Goal: Information Seeking & Learning: Learn about a topic

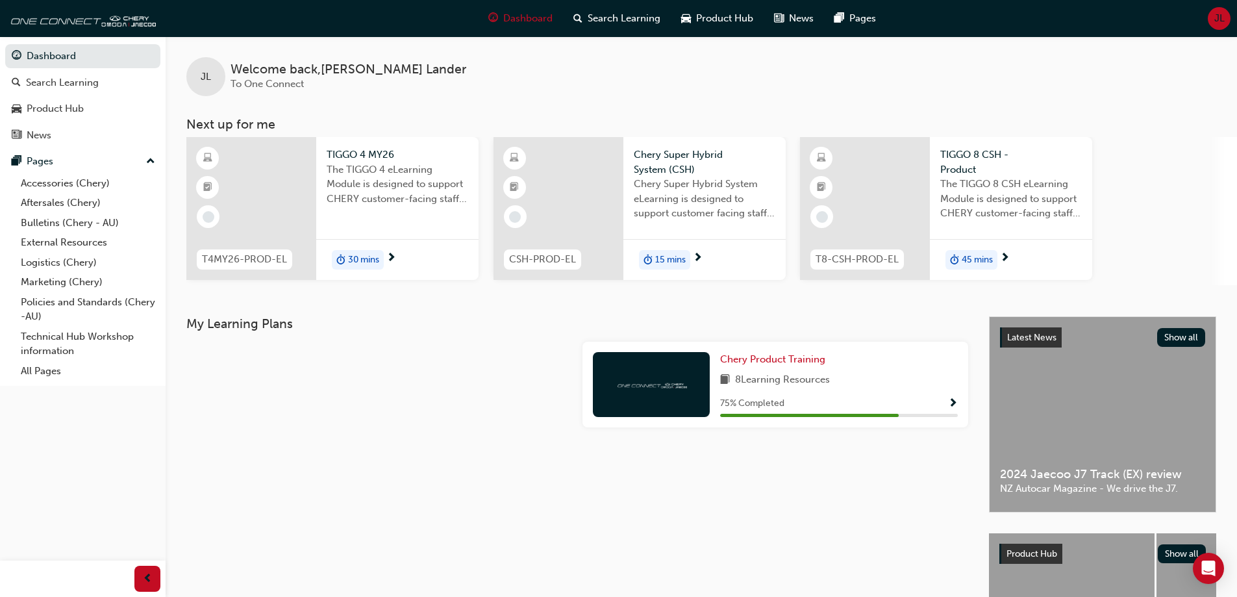
click at [840, 381] on div "8 Learning Resources" at bounding box center [839, 380] width 238 height 16
click at [859, 379] on div "8 Learning Resources" at bounding box center [839, 380] width 238 height 16
click at [762, 357] on span "Chery Product Training" at bounding box center [772, 359] width 105 height 12
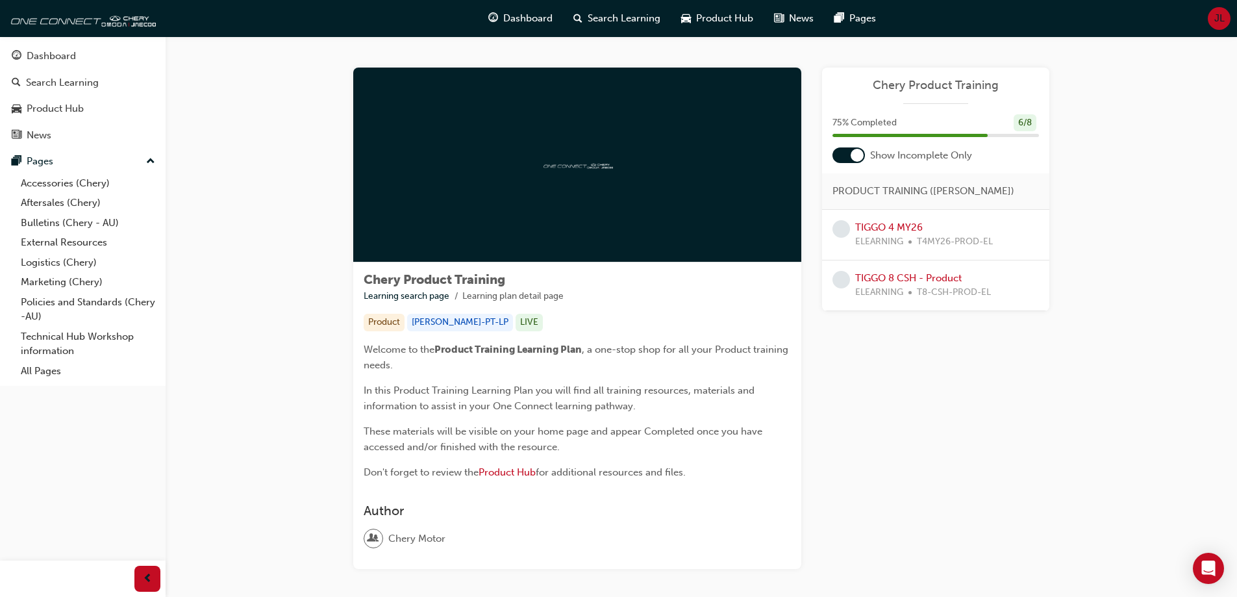
click at [283, 237] on div "Chery Product Training Learning search page Learning plan detail page Chery Pro…" at bounding box center [701, 333] width 1071 height 595
click at [47, 188] on link "Accessories (Chery)" at bounding box center [88, 183] width 145 height 20
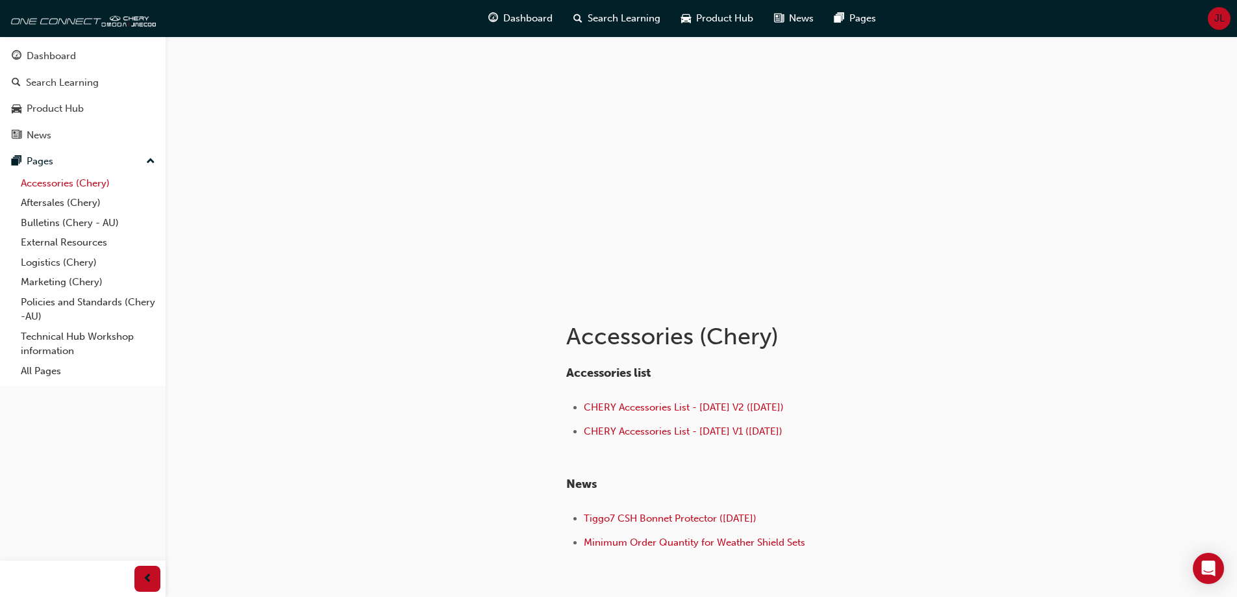
click at [49, 186] on link "Accessories (Chery)" at bounding box center [88, 183] width 145 height 20
click at [49, 219] on link "Bulletins (Chery - AU)" at bounding box center [88, 223] width 145 height 20
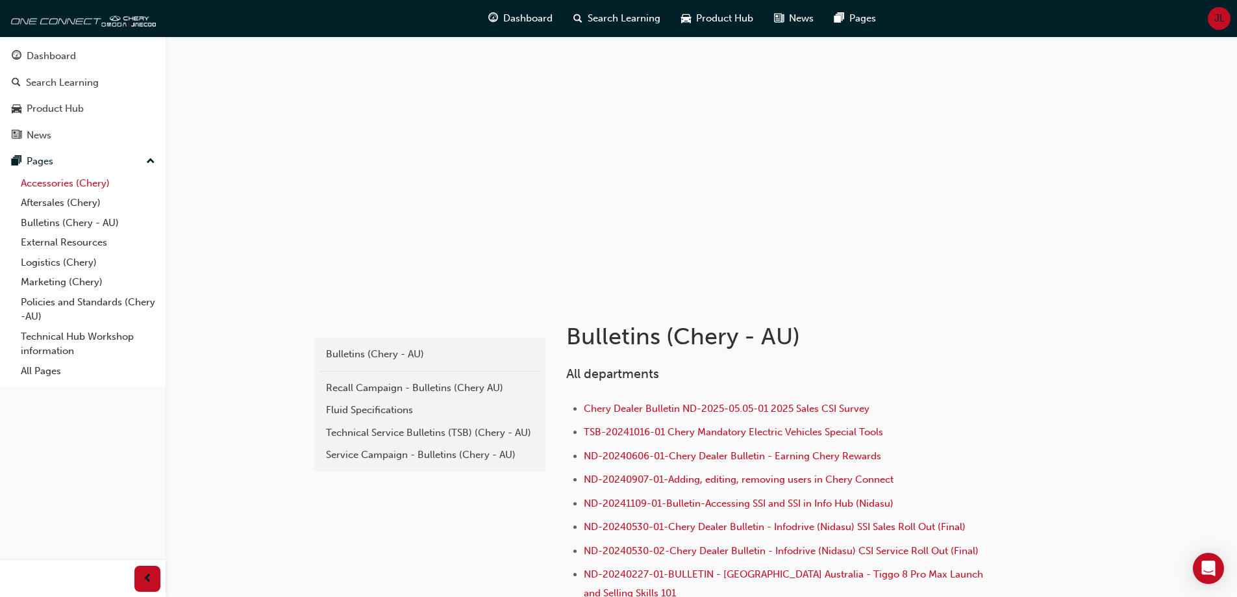
click at [48, 187] on link "Accessories (Chery)" at bounding box center [88, 183] width 145 height 20
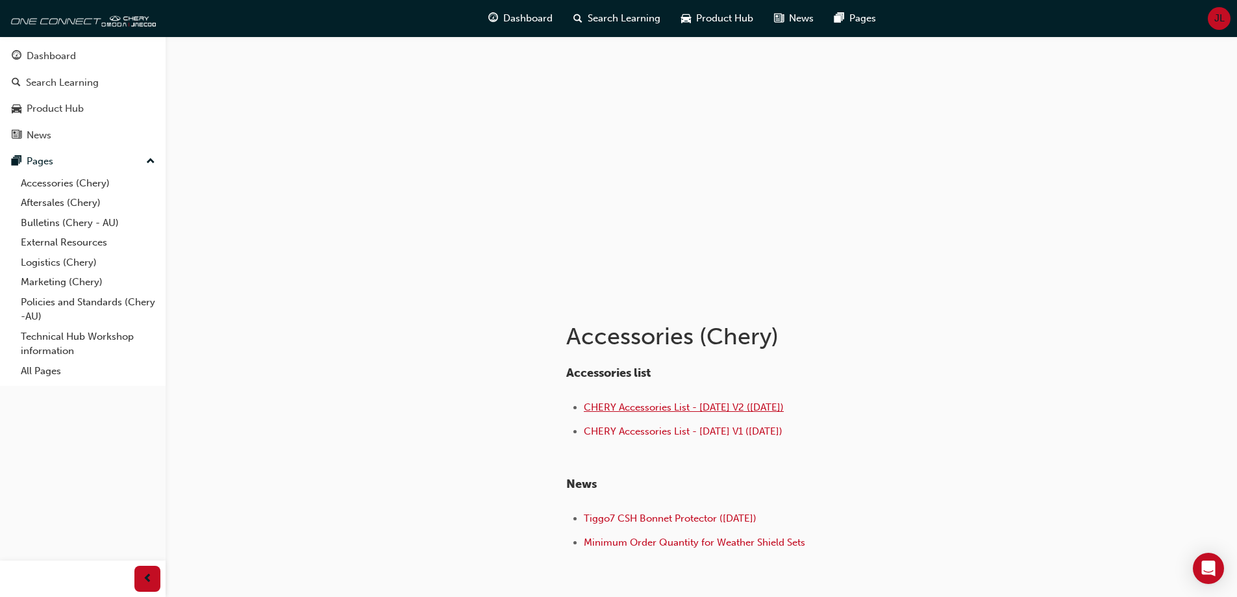
click at [674, 405] on span "CHERY Accessories List - [DATE] V2 ([DATE])" at bounding box center [684, 407] width 200 height 12
